Goal: Task Accomplishment & Management: Use online tool/utility

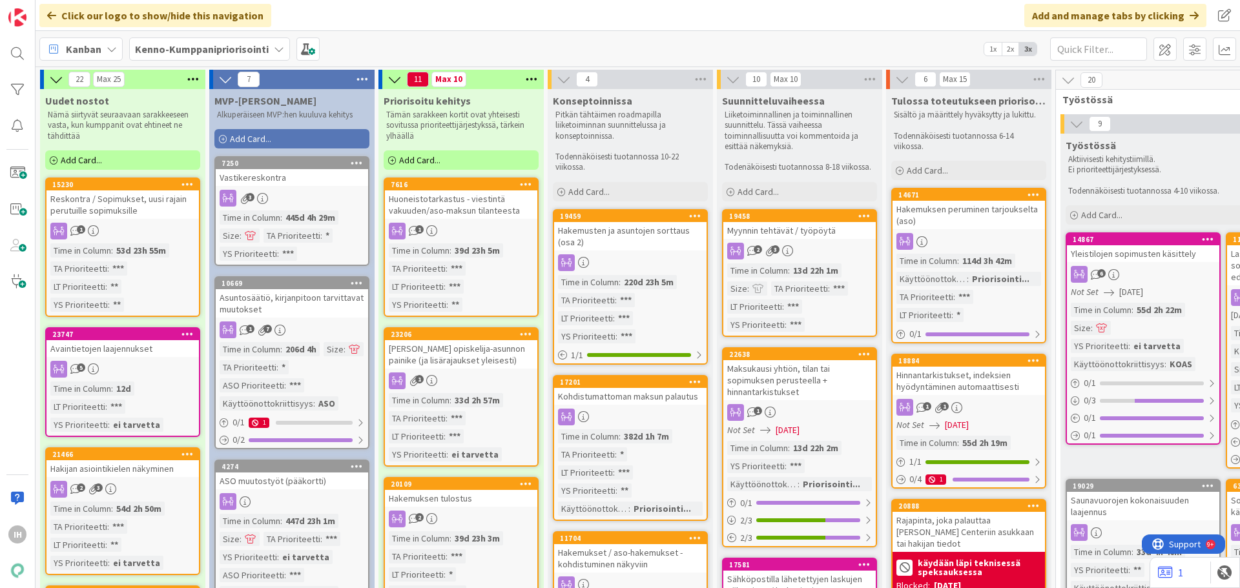
click at [767, 228] on div "Myynnin tehtävät / työpöytä" at bounding box center [799, 230] width 152 height 17
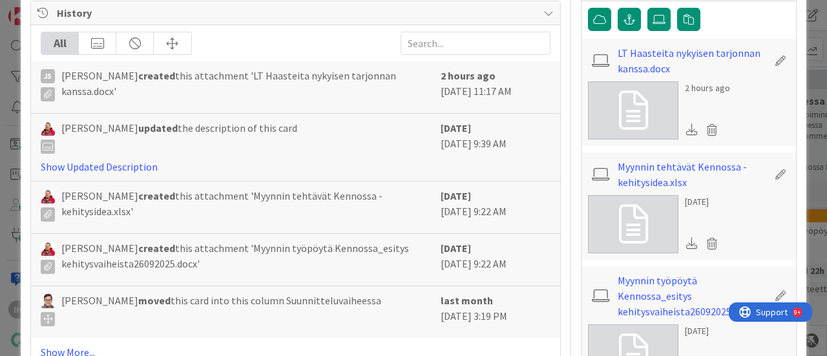
scroll to position [636, 0]
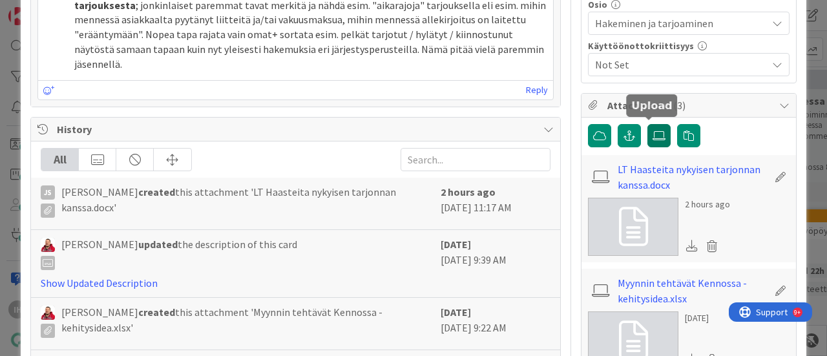
click at [650, 138] on label at bounding box center [658, 135] width 23 height 23
click at [647, 124] on input "file" at bounding box center [647, 124] width 0 height 0
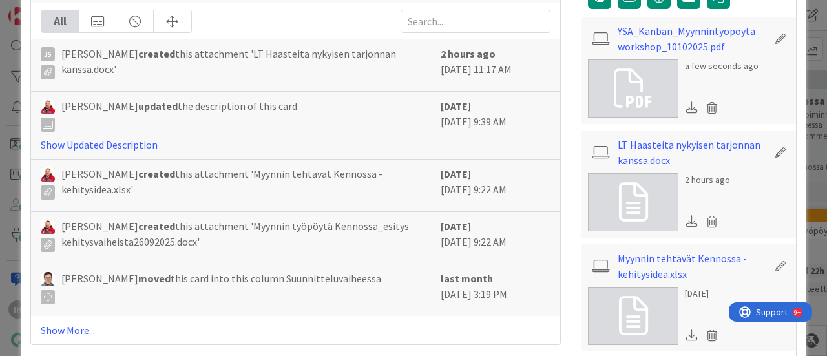
scroll to position [727, 0]
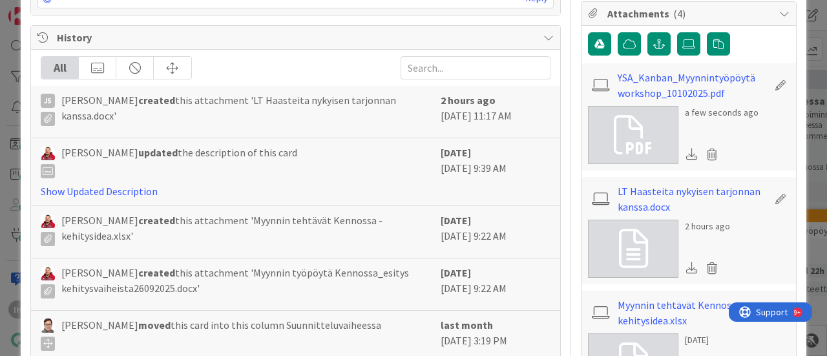
click at [686, 265] on icon at bounding box center [692, 268] width 12 height 12
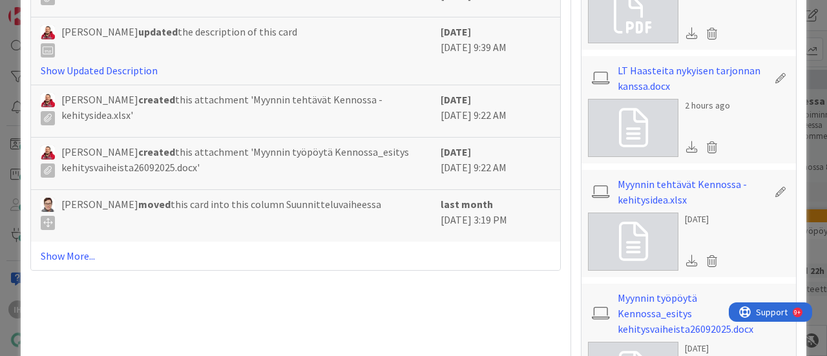
scroll to position [849, 0]
click at [686, 262] on icon at bounding box center [692, 260] width 12 height 12
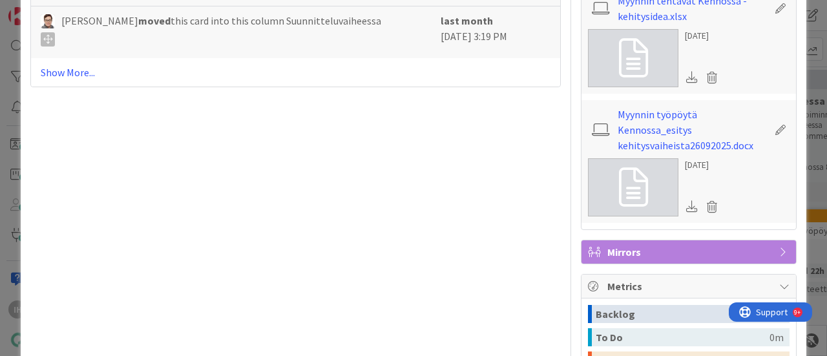
scroll to position [1034, 0]
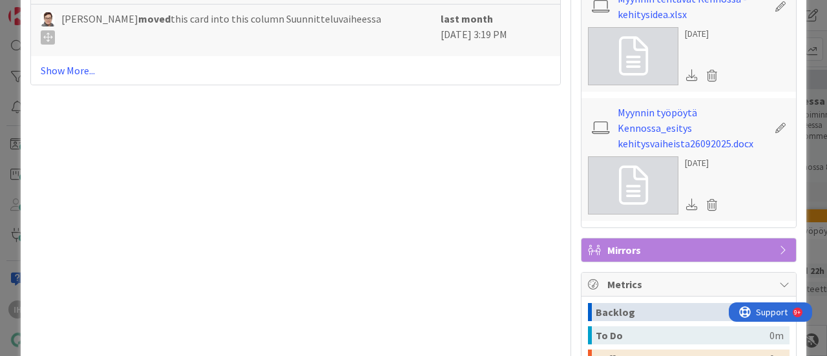
click at [686, 198] on icon at bounding box center [692, 204] width 12 height 12
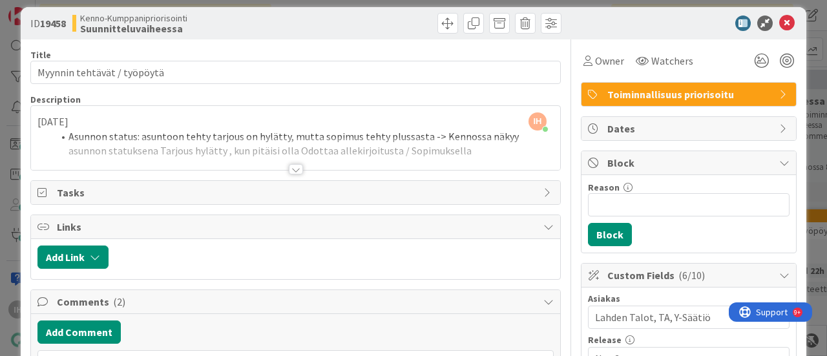
scroll to position [0, 0]
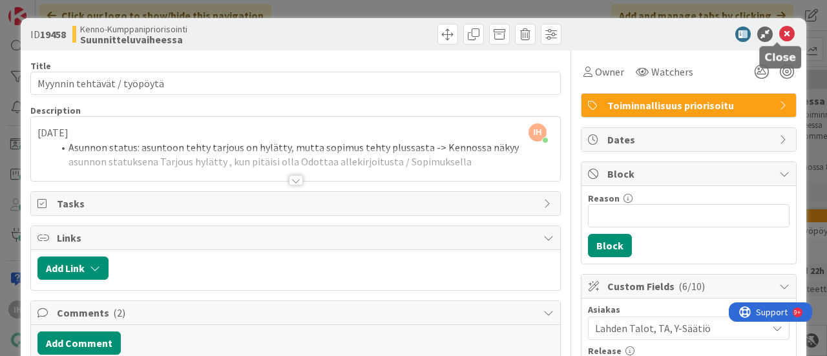
click at [779, 32] on icon at bounding box center [787, 34] width 16 height 16
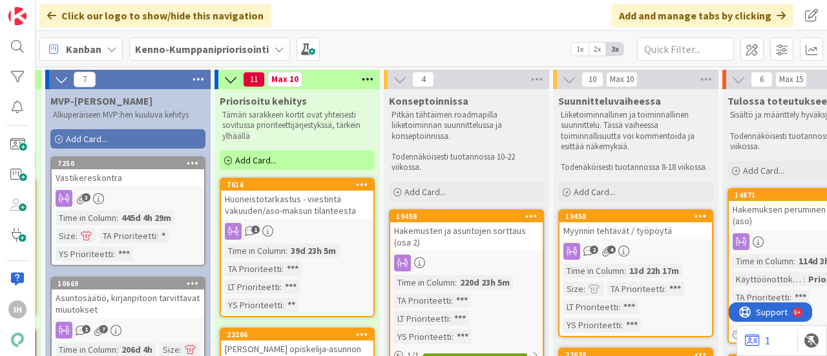
click at [636, 229] on div "Myynnin tehtävät / työpöytä" at bounding box center [635, 230] width 152 height 17
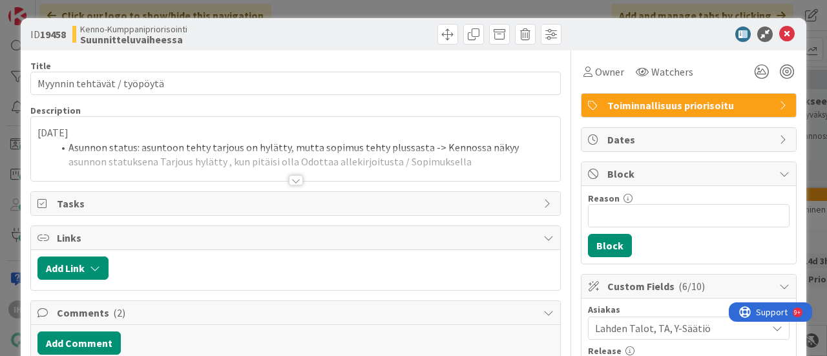
click at [289, 179] on div at bounding box center [296, 180] width 14 height 10
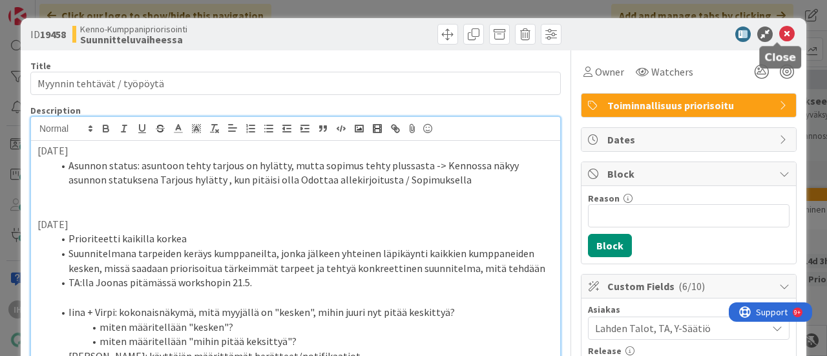
click at [779, 29] on icon at bounding box center [787, 34] width 16 height 16
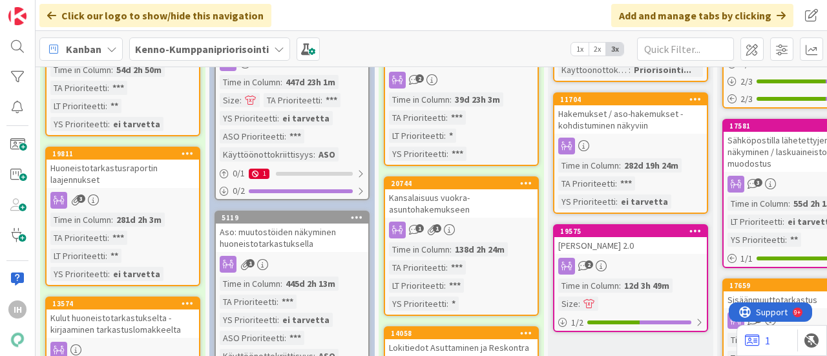
scroll to position [563, 0]
